Goal: Information Seeking & Learning: Learn about a topic

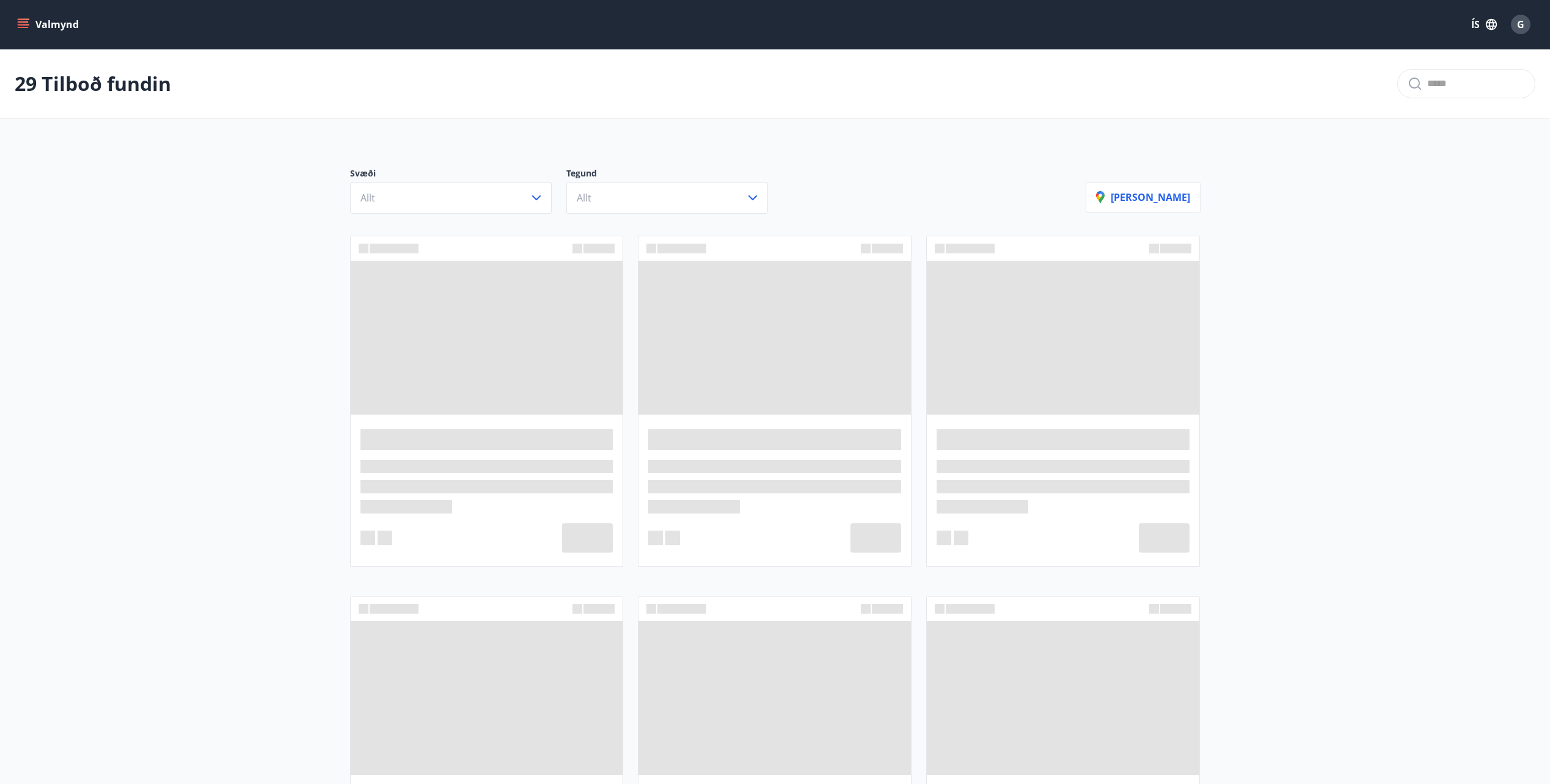
click at [21, 20] on icon "menu" at bounding box center [23, 24] width 12 height 12
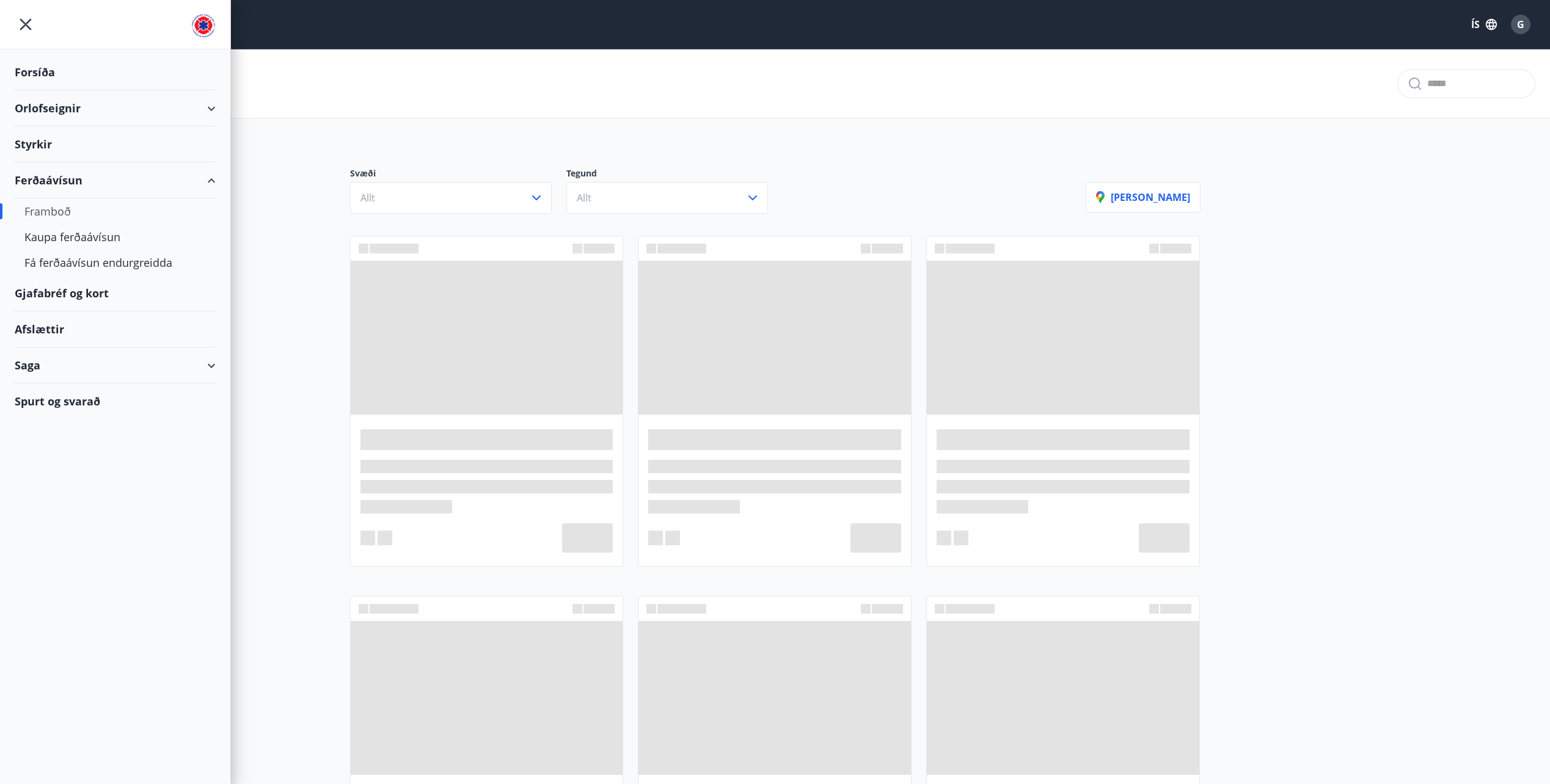
click at [49, 213] on div "Framboð" at bounding box center [115, 211] width 182 height 26
click at [44, 210] on div "Framboð" at bounding box center [115, 211] width 182 height 26
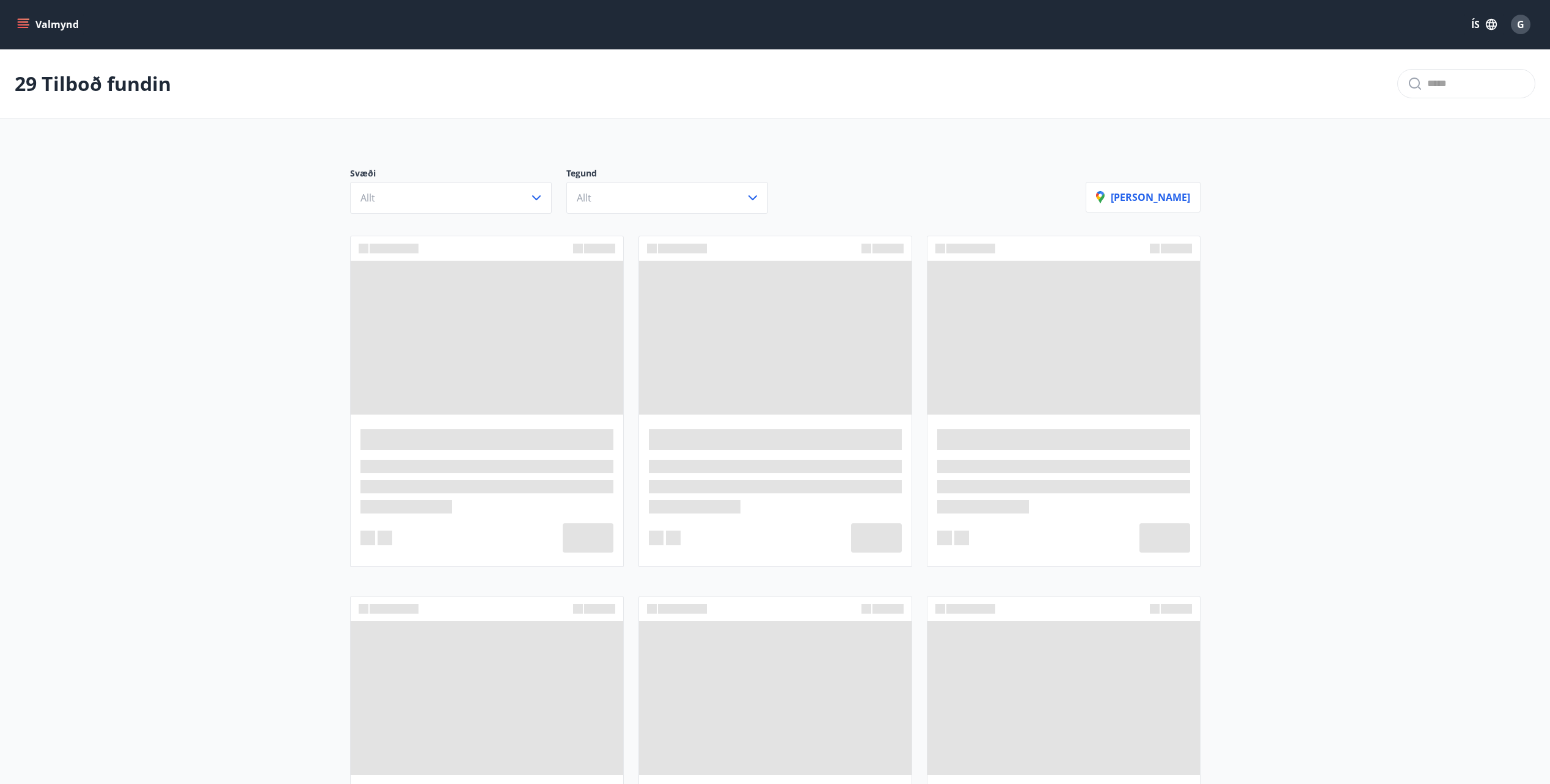
click at [23, 23] on icon "menu" at bounding box center [23, 24] width 12 height 12
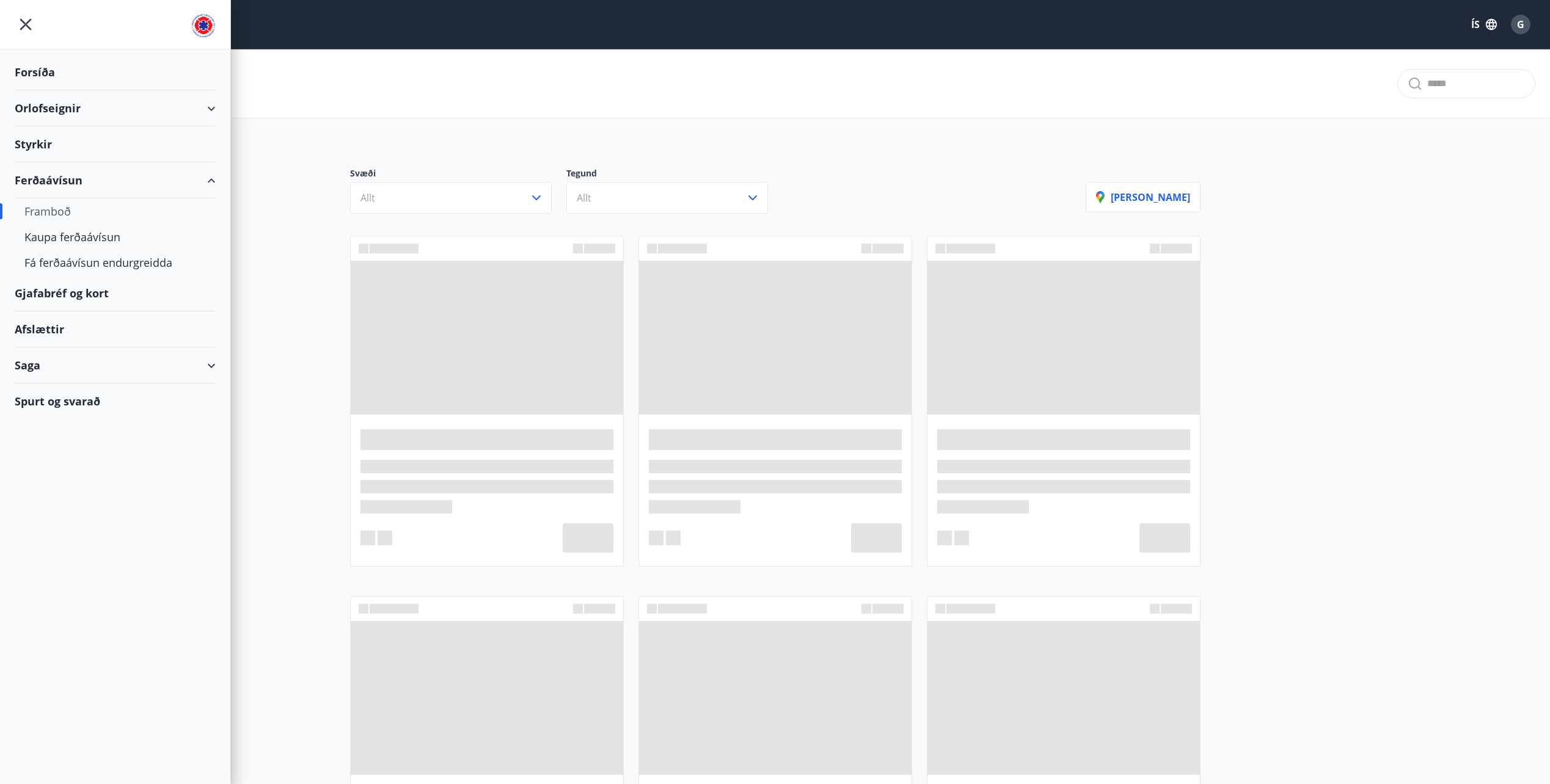
click at [49, 209] on div "Framboð" at bounding box center [115, 211] width 182 height 26
click at [27, 23] on icon "menu" at bounding box center [26, 24] width 11 height 11
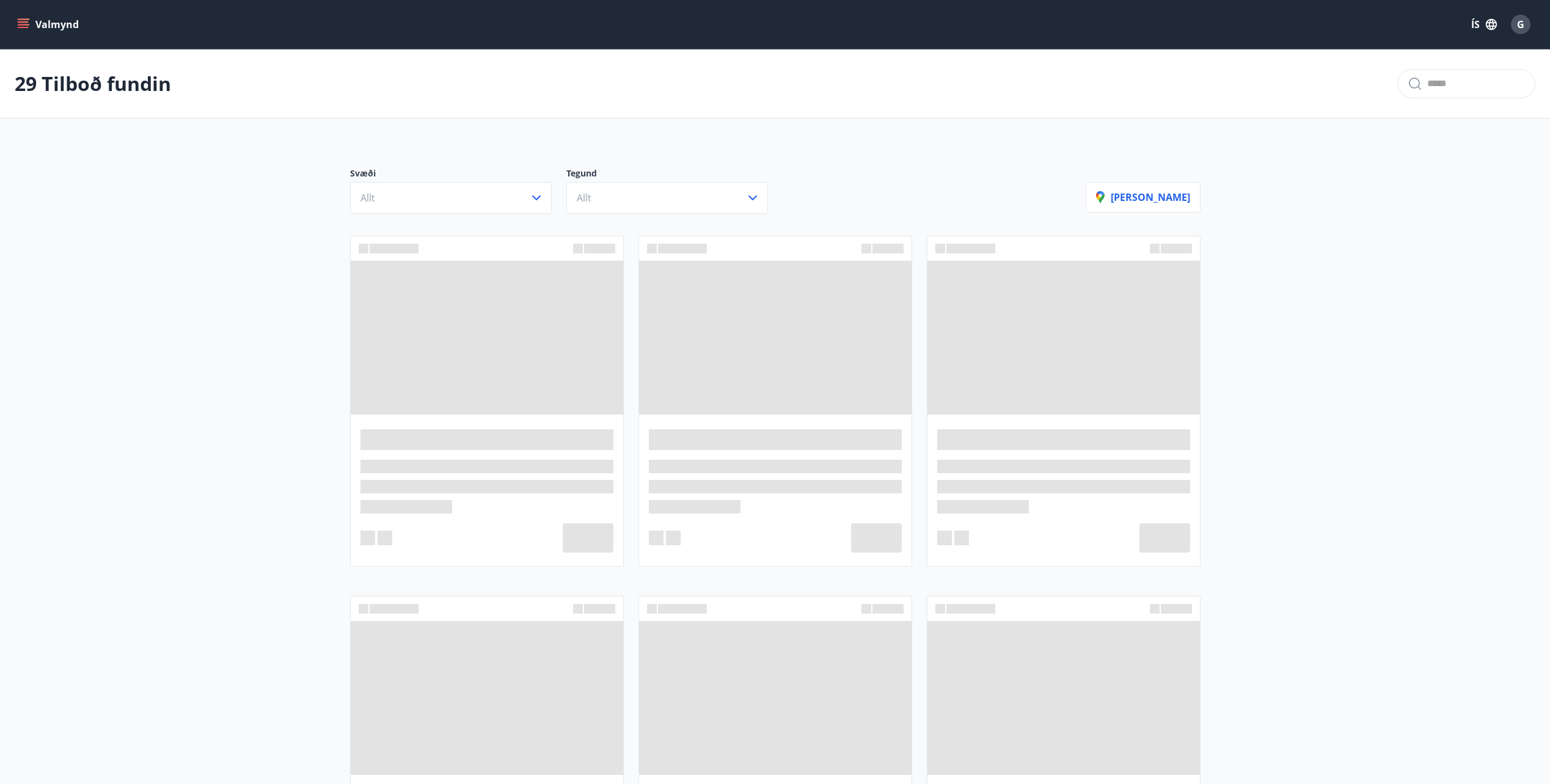
click at [27, 17] on button "Valmynd" at bounding box center [48, 24] width 69 height 22
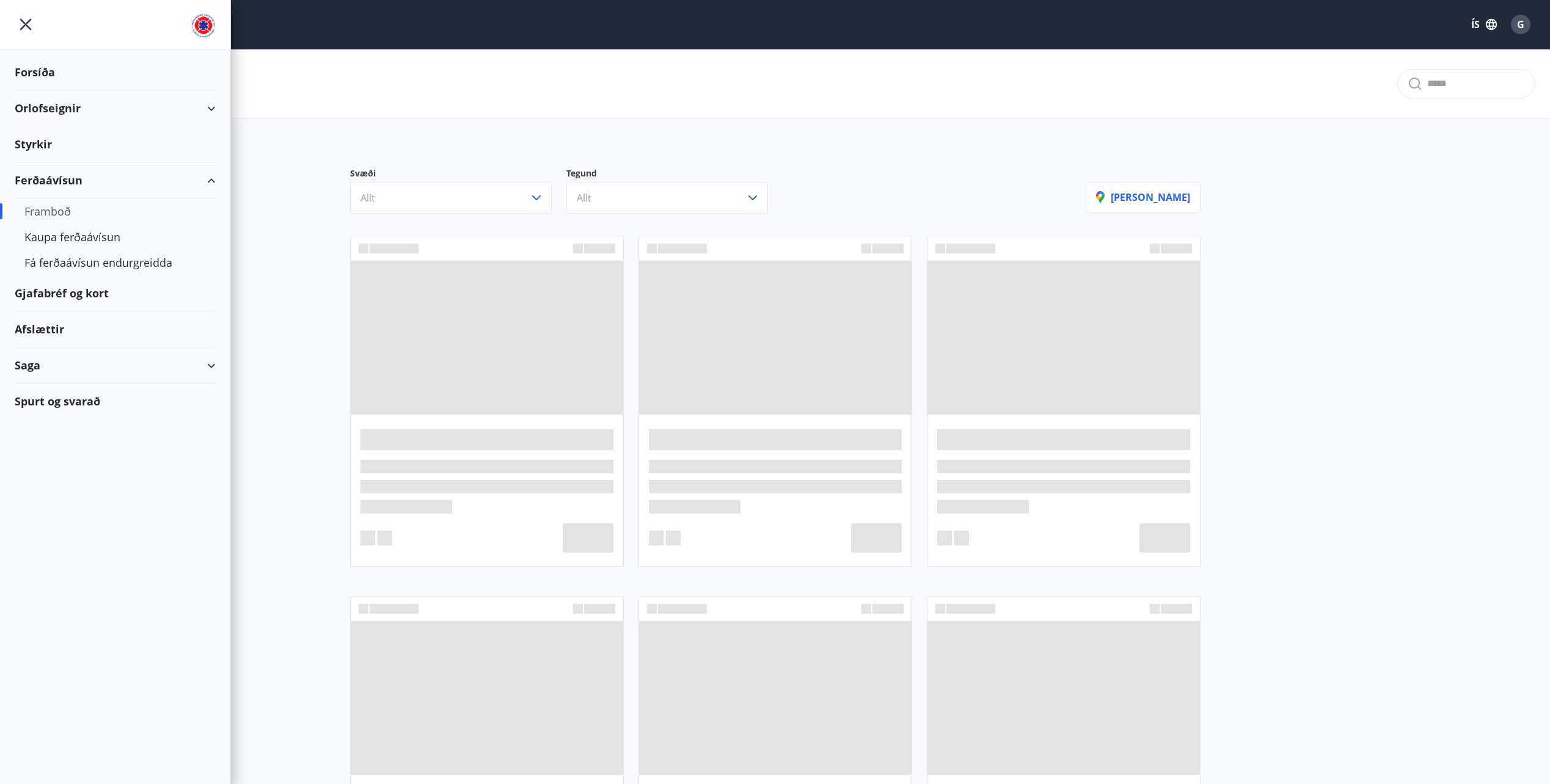
click at [46, 209] on div "Framboð" at bounding box center [115, 211] width 182 height 26
click at [93, 263] on div "Fá ferðaávísun endurgreidda" at bounding box center [115, 263] width 182 height 26
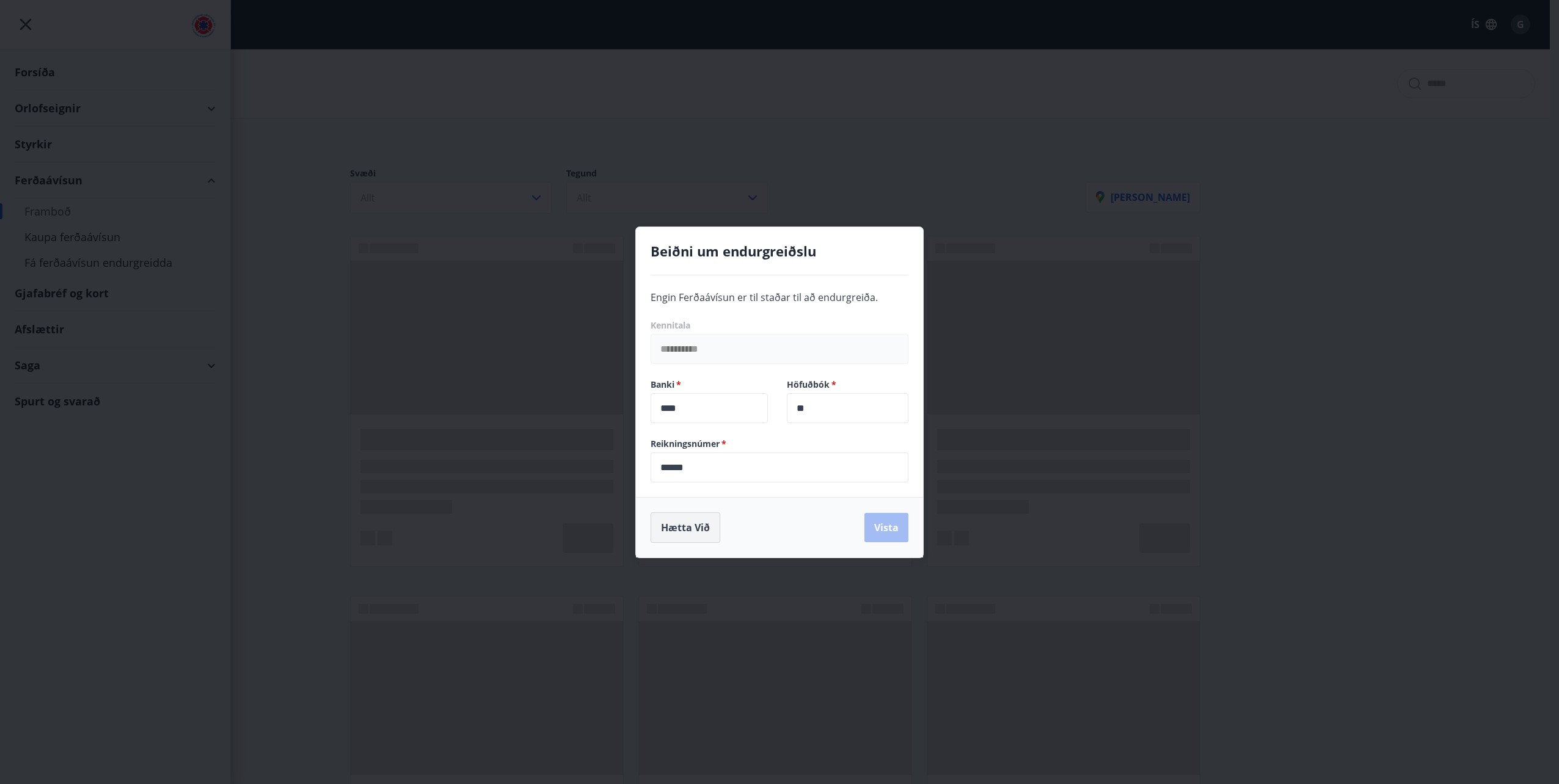
click at [701, 534] on button "Hætta við" at bounding box center [685, 527] width 70 height 30
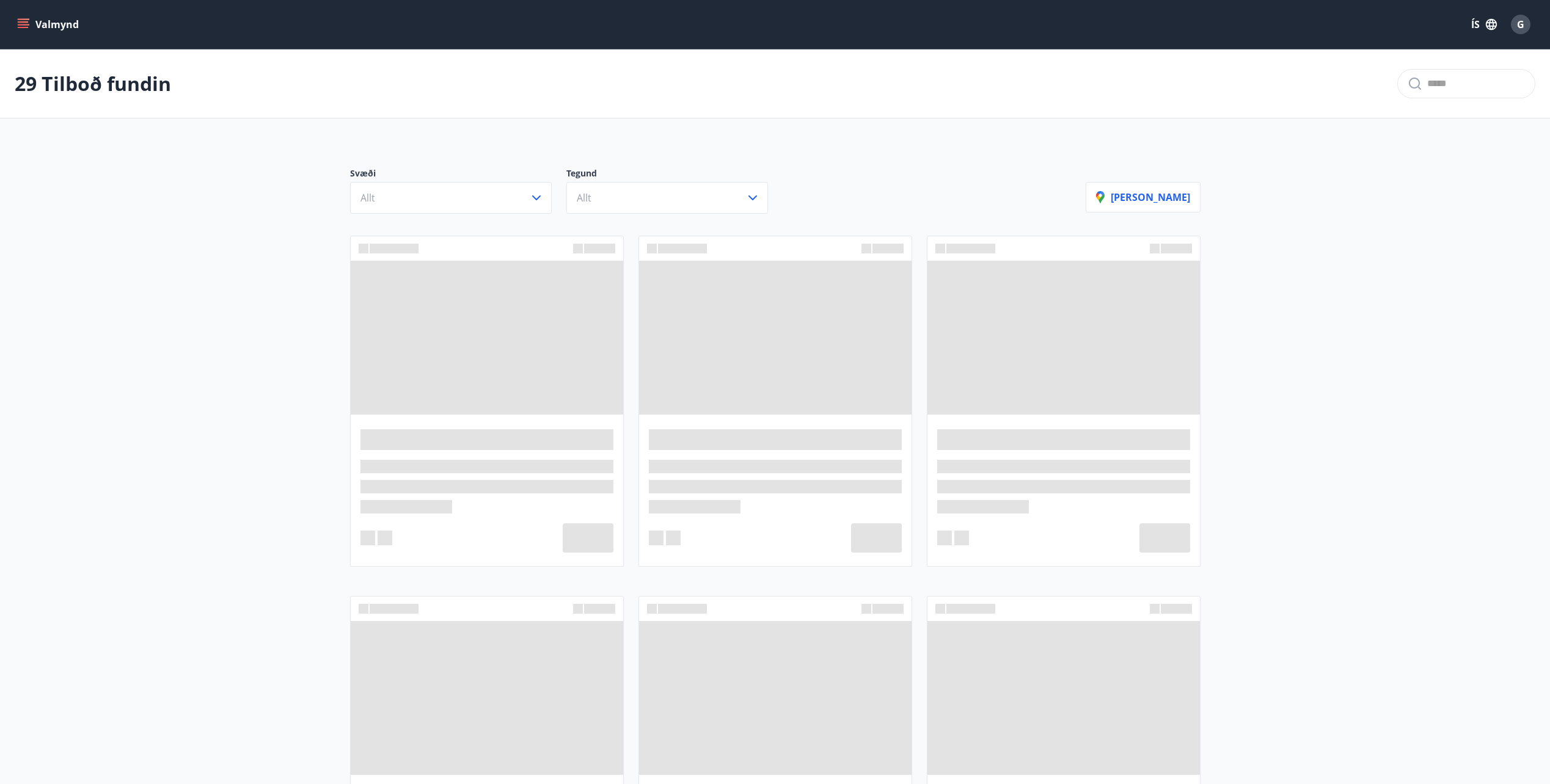
click at [20, 23] on icon "menu" at bounding box center [23, 24] width 12 height 12
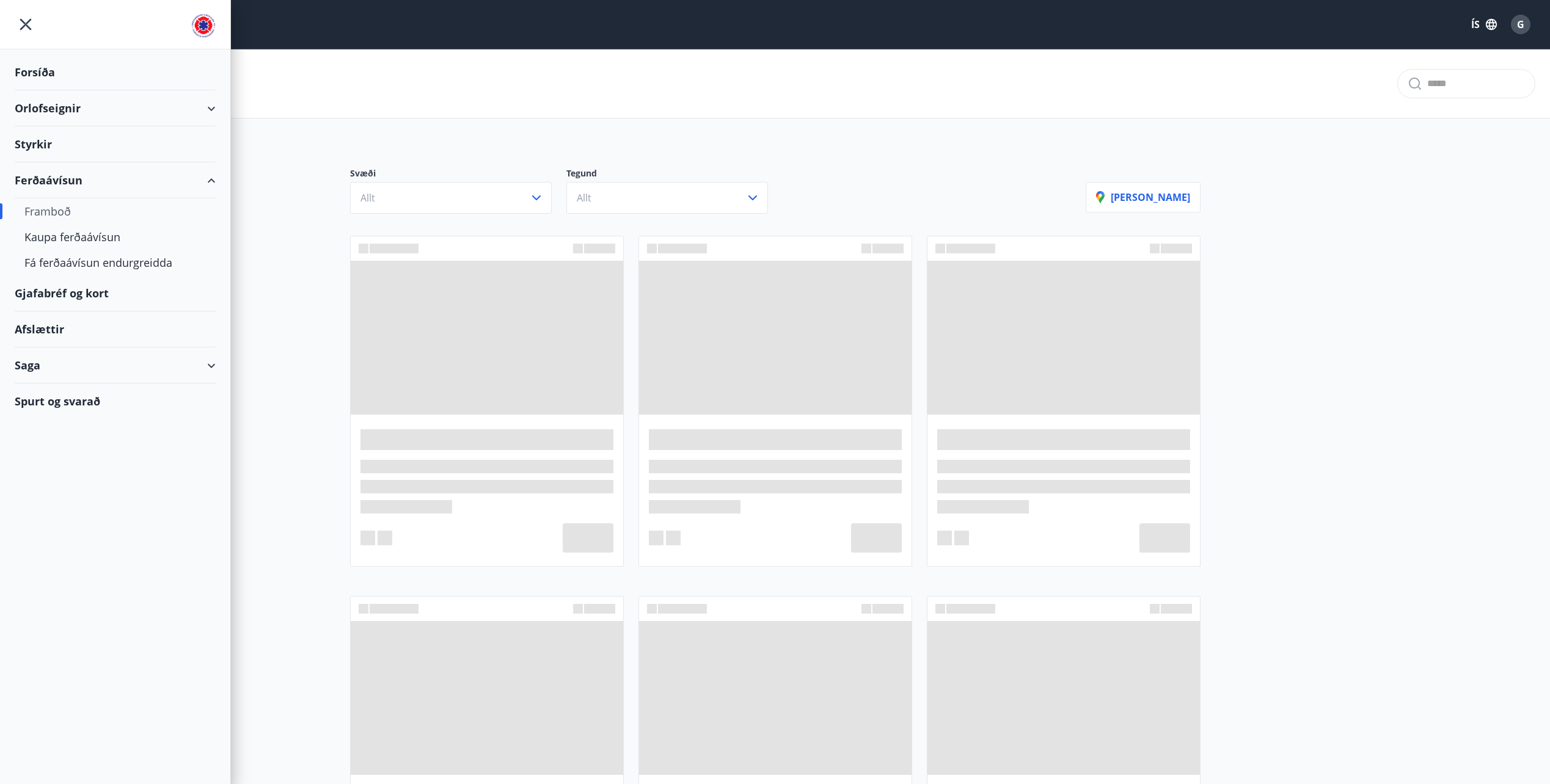
click at [46, 109] on div "Orlofseignir" at bounding box center [115, 108] width 201 height 36
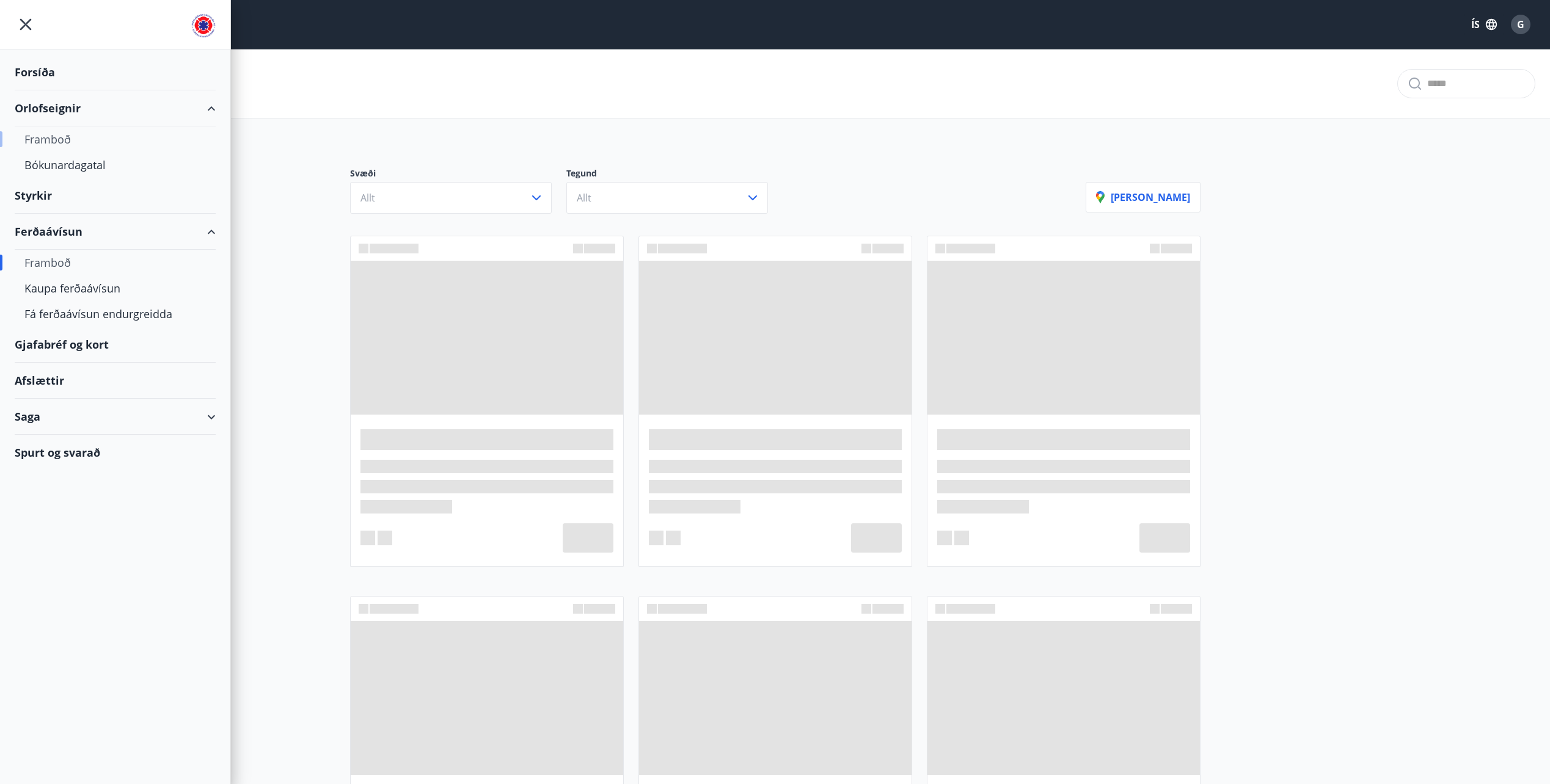
click at [49, 144] on div "Framboð" at bounding box center [115, 139] width 182 height 26
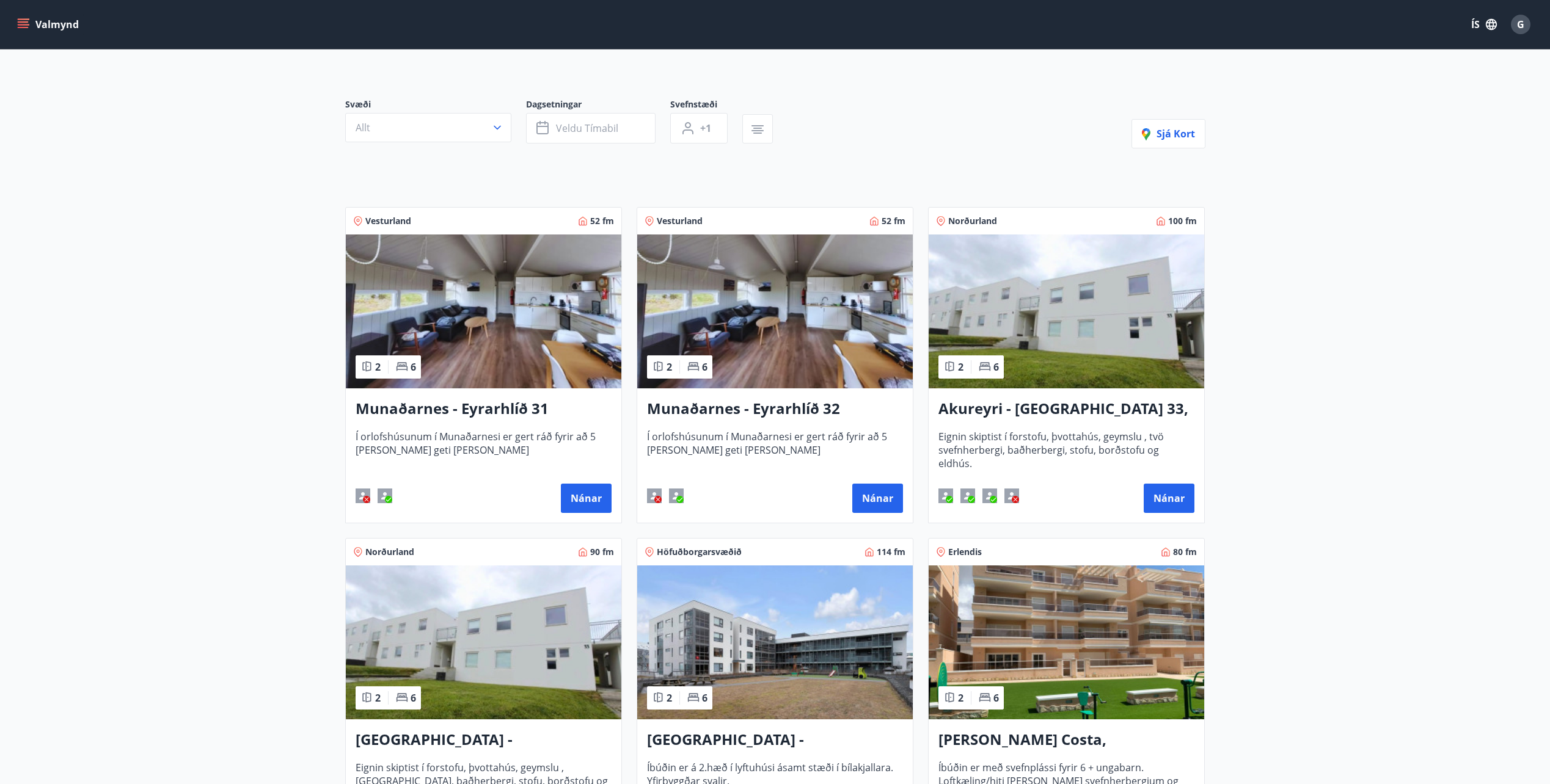
scroll to position [305, 0]
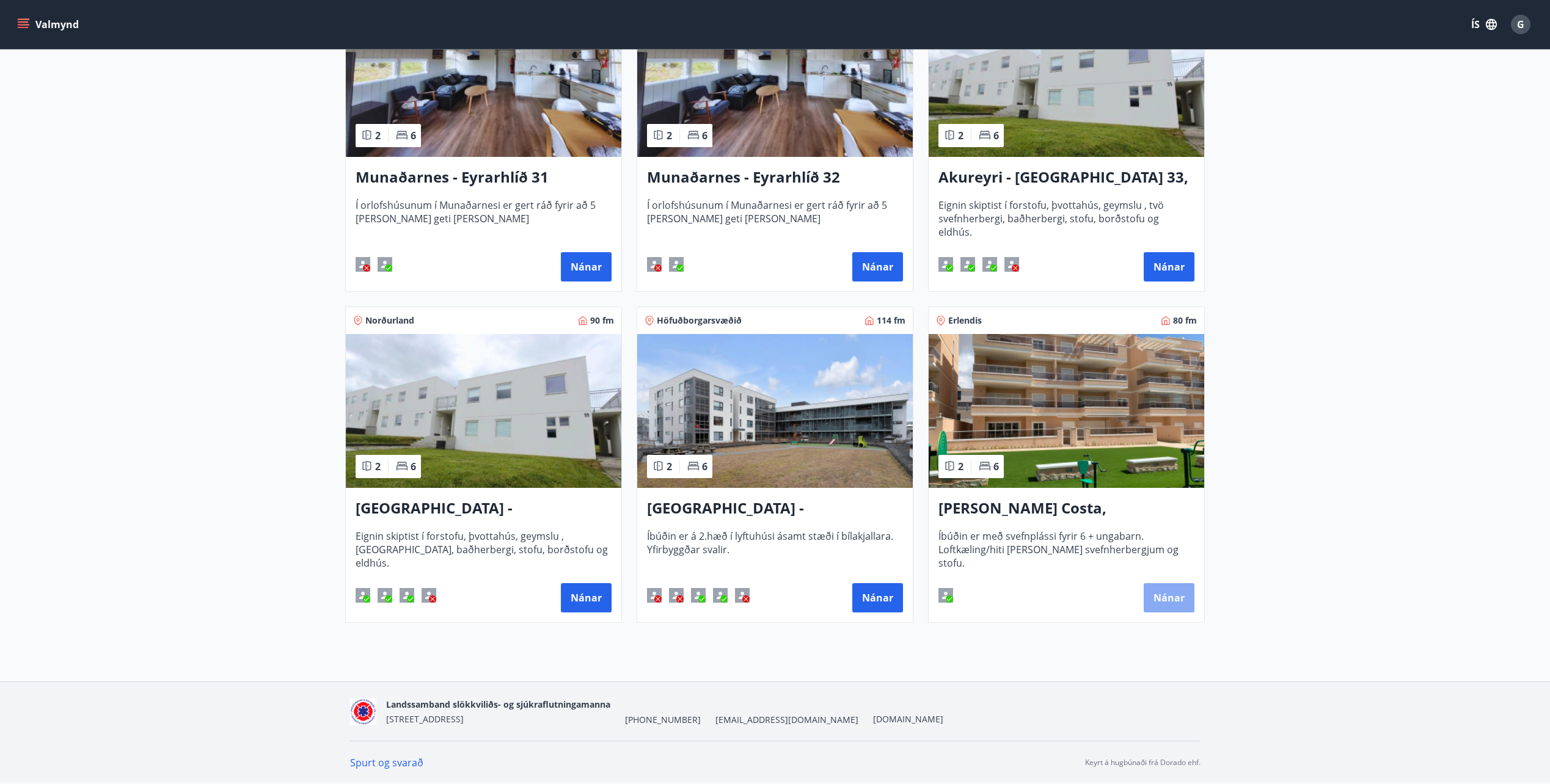
click at [1160, 598] on button "Nánar" at bounding box center [1169, 598] width 51 height 30
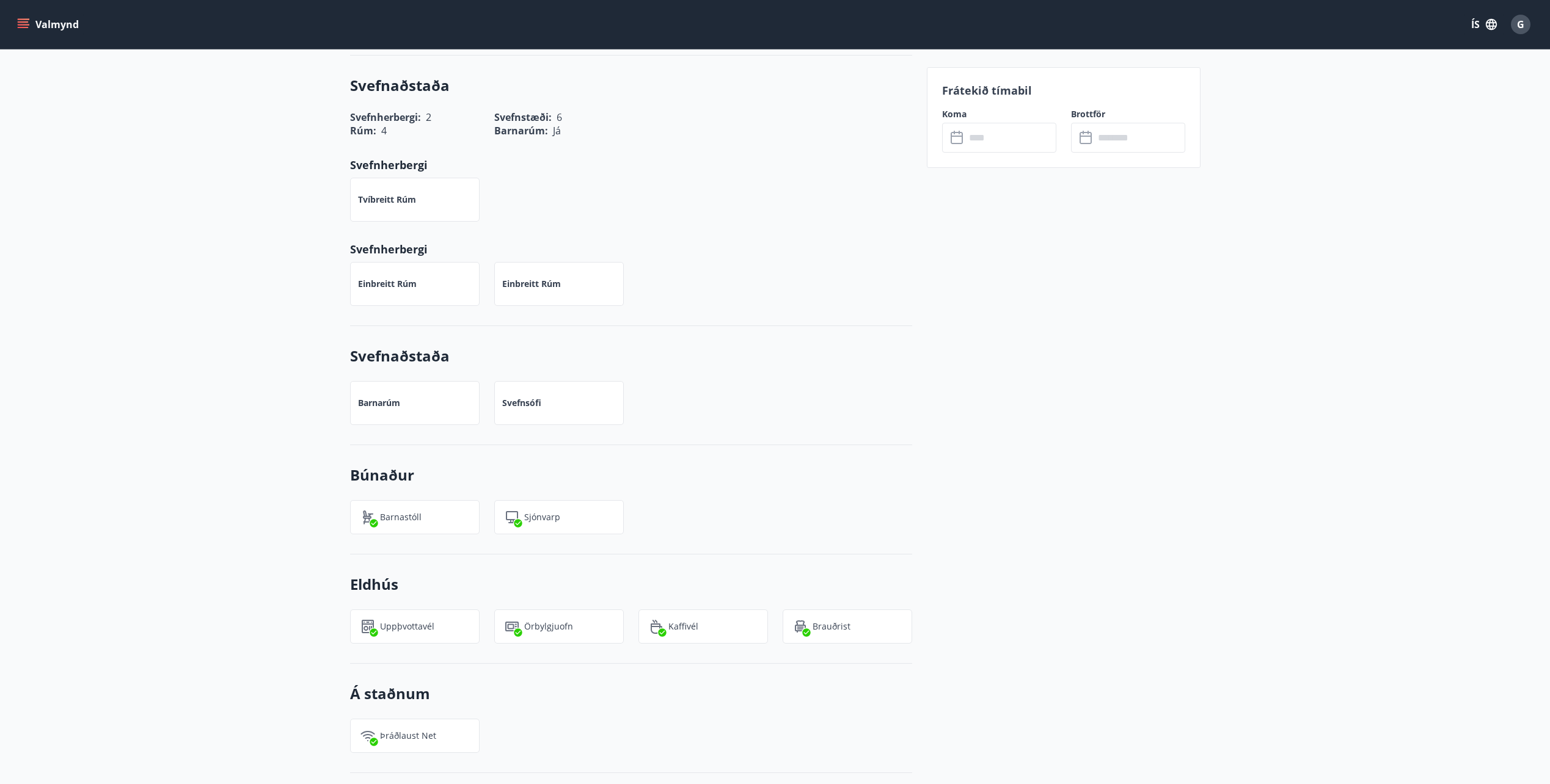
scroll to position [1160, 0]
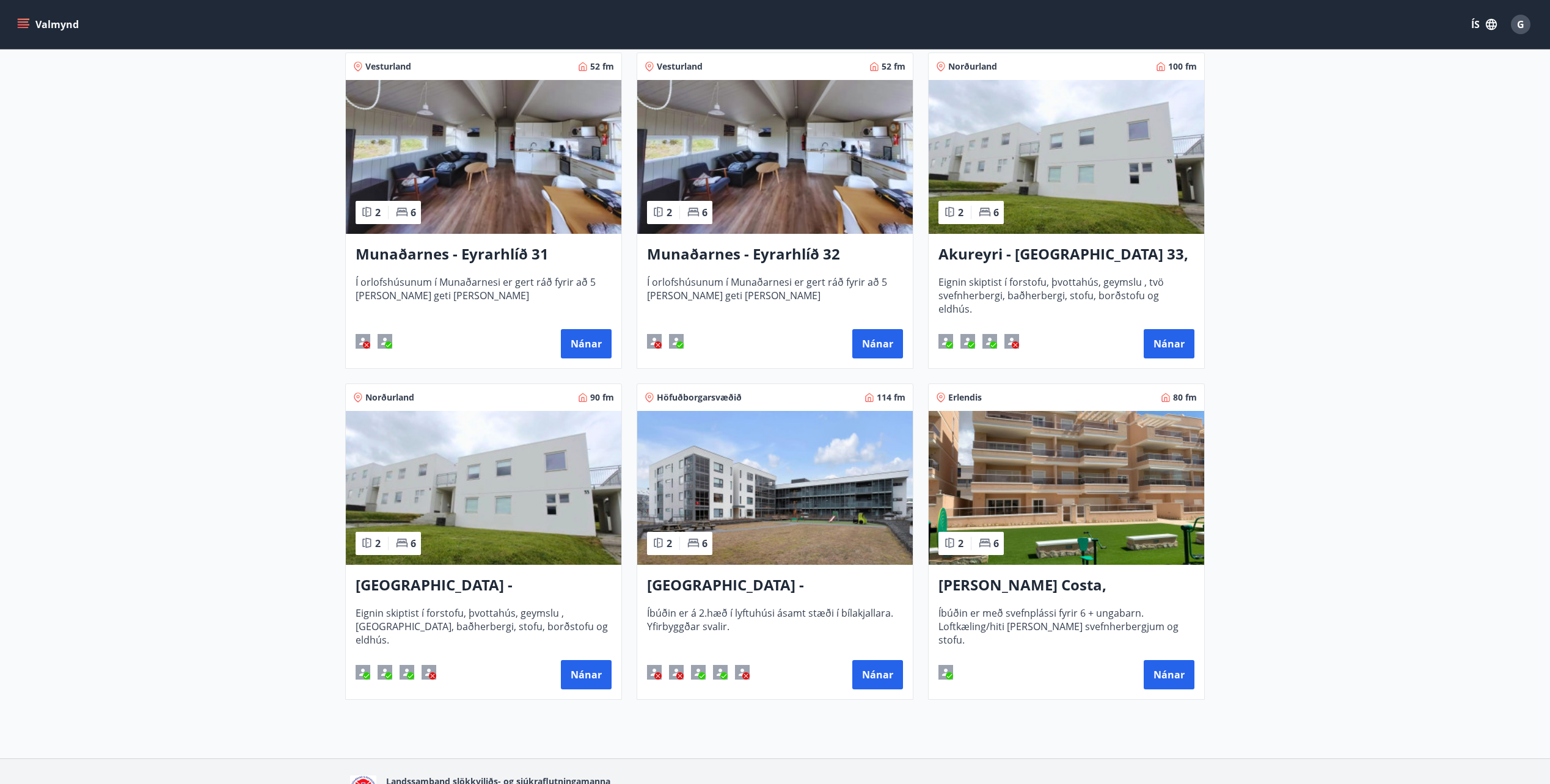
scroll to position [305, 0]
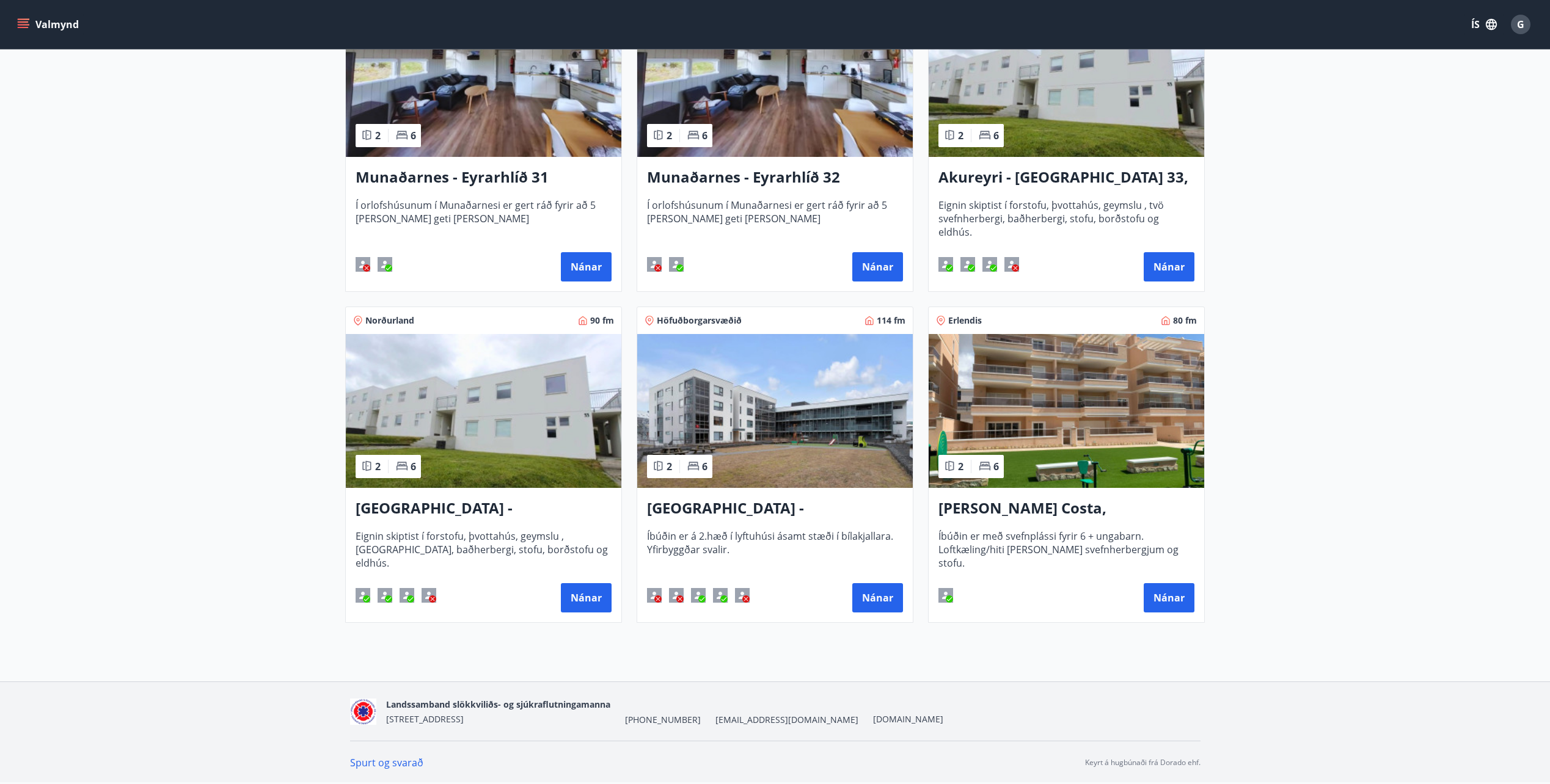
click at [17, 16] on button "Valmynd" at bounding box center [48, 24] width 69 height 22
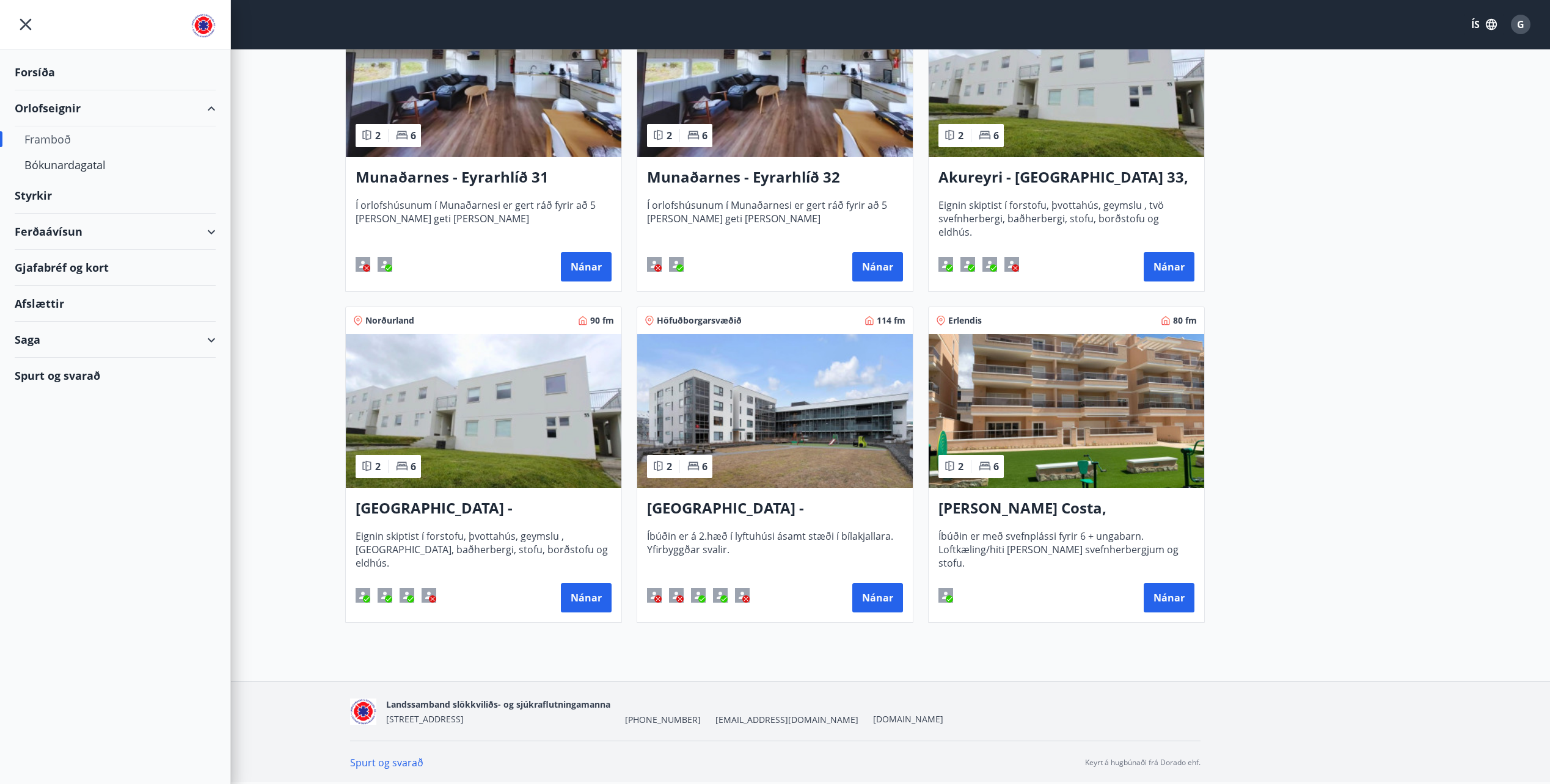
click at [42, 229] on div "Ferðaávísun" at bounding box center [115, 232] width 201 height 36
click at [48, 264] on div "Framboð" at bounding box center [115, 263] width 182 height 26
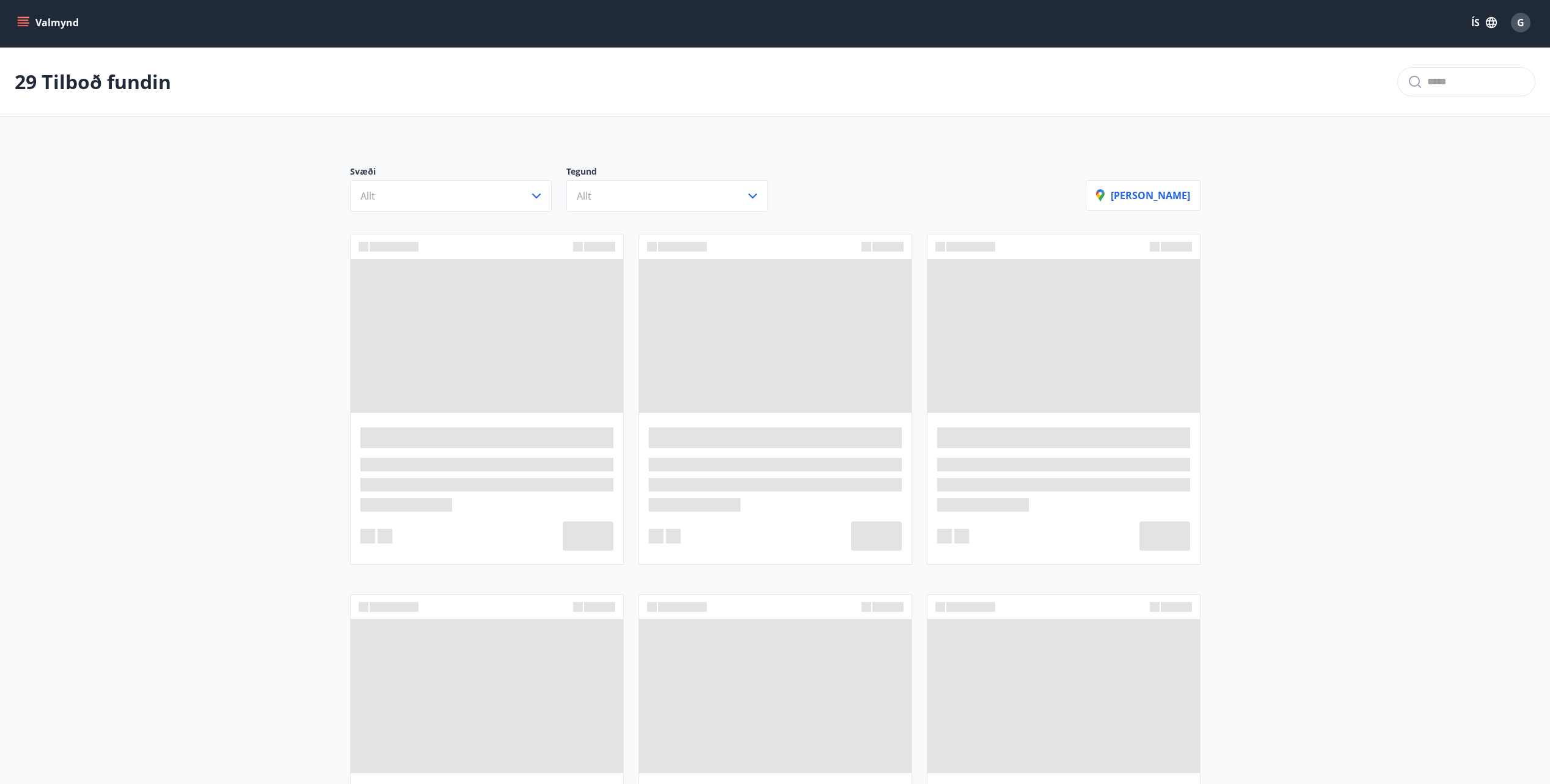
scroll to position [305, 0]
